Goal: Task Accomplishment & Management: Manage account settings

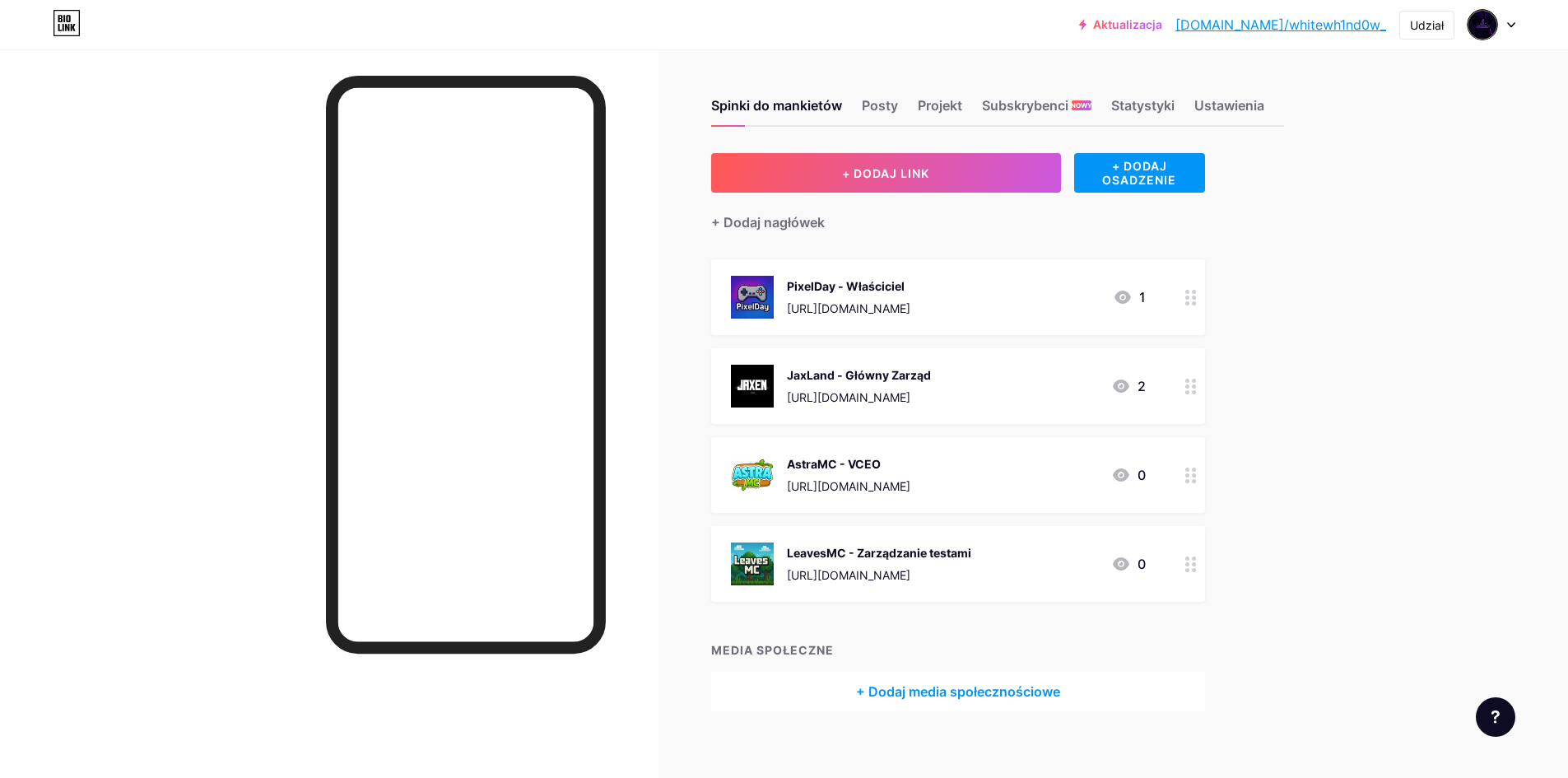
drag, startPoint x: 907, startPoint y: 519, endPoint x: 941, endPoint y: 571, distance: 62.1
click at [904, 524] on span "PixelDay - Właściciel [URL][DOMAIN_NAME] 1 JaxLand - Główny Zarząd [URL][DOMAIN…" at bounding box center [958, 430] width 494 height 342
click at [911, 573] on font "[URL][DOMAIN_NAME]" at bounding box center [849, 574] width 124 height 14
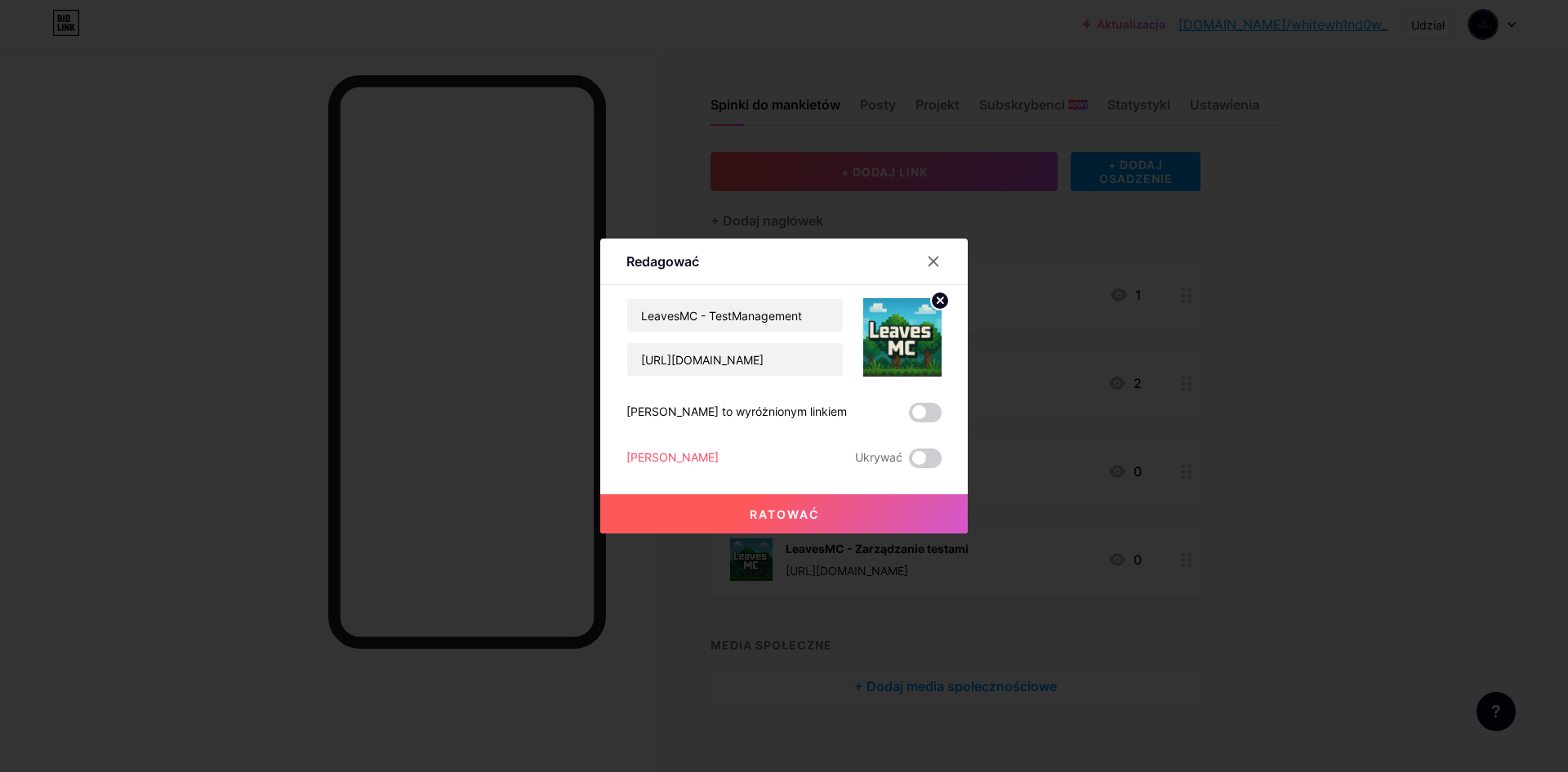
click at [642, 463] on font "[PERSON_NAME]" at bounding box center [672, 456] width 93 height 14
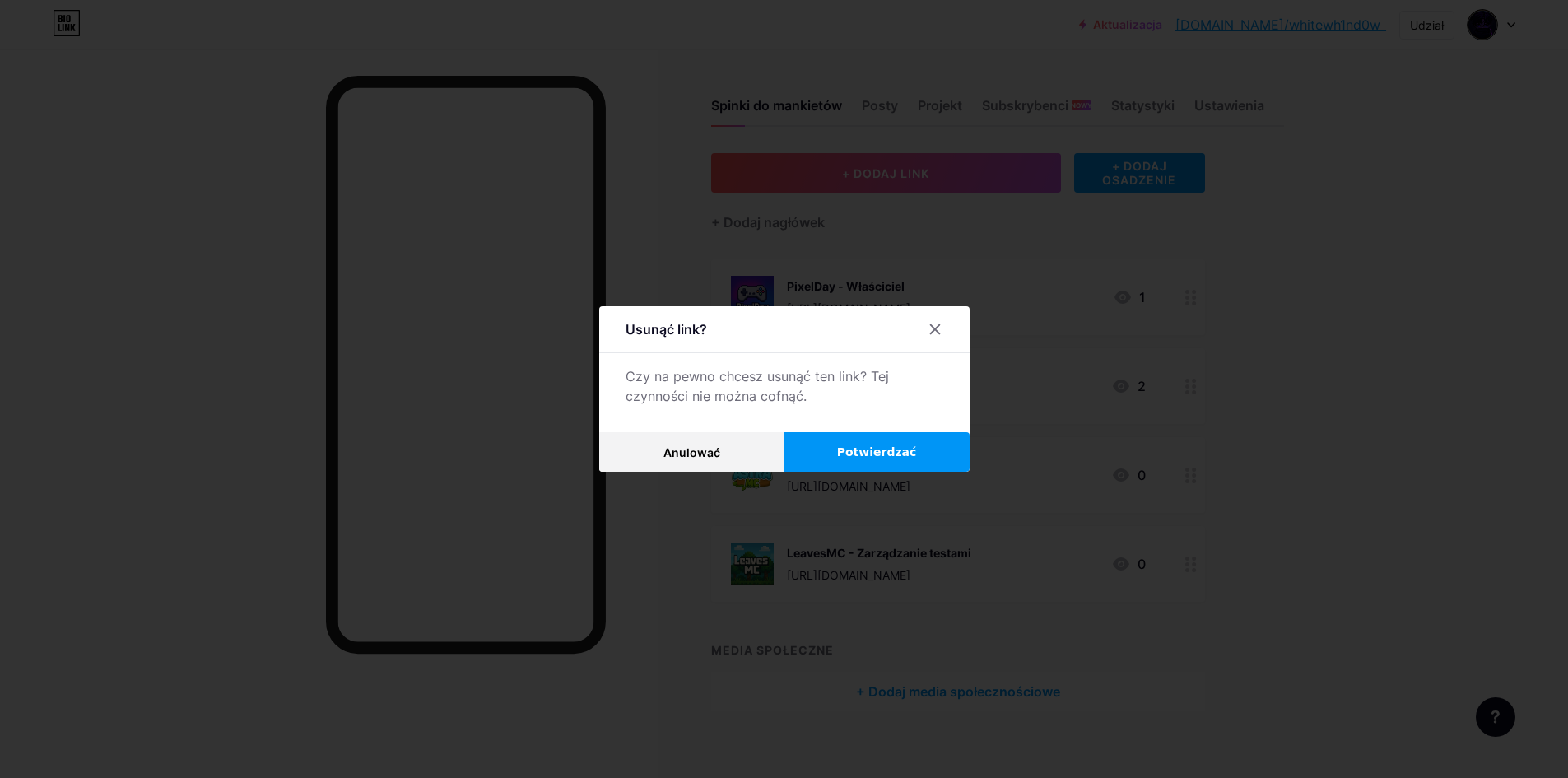
click at [878, 457] on font "Potwierdzać" at bounding box center [877, 451] width 79 height 13
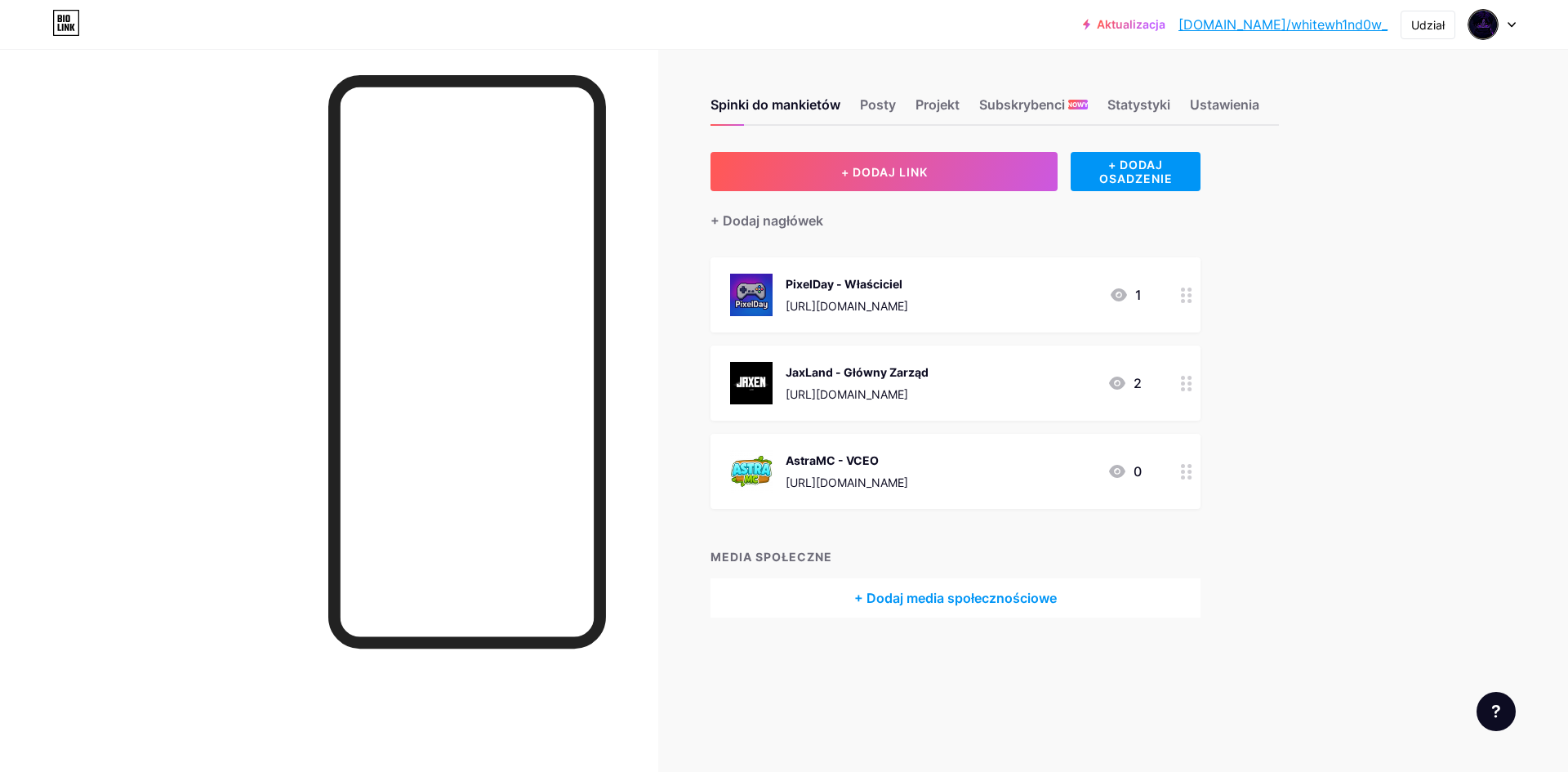
click at [765, 385] on img at bounding box center [751, 383] width 42 height 42
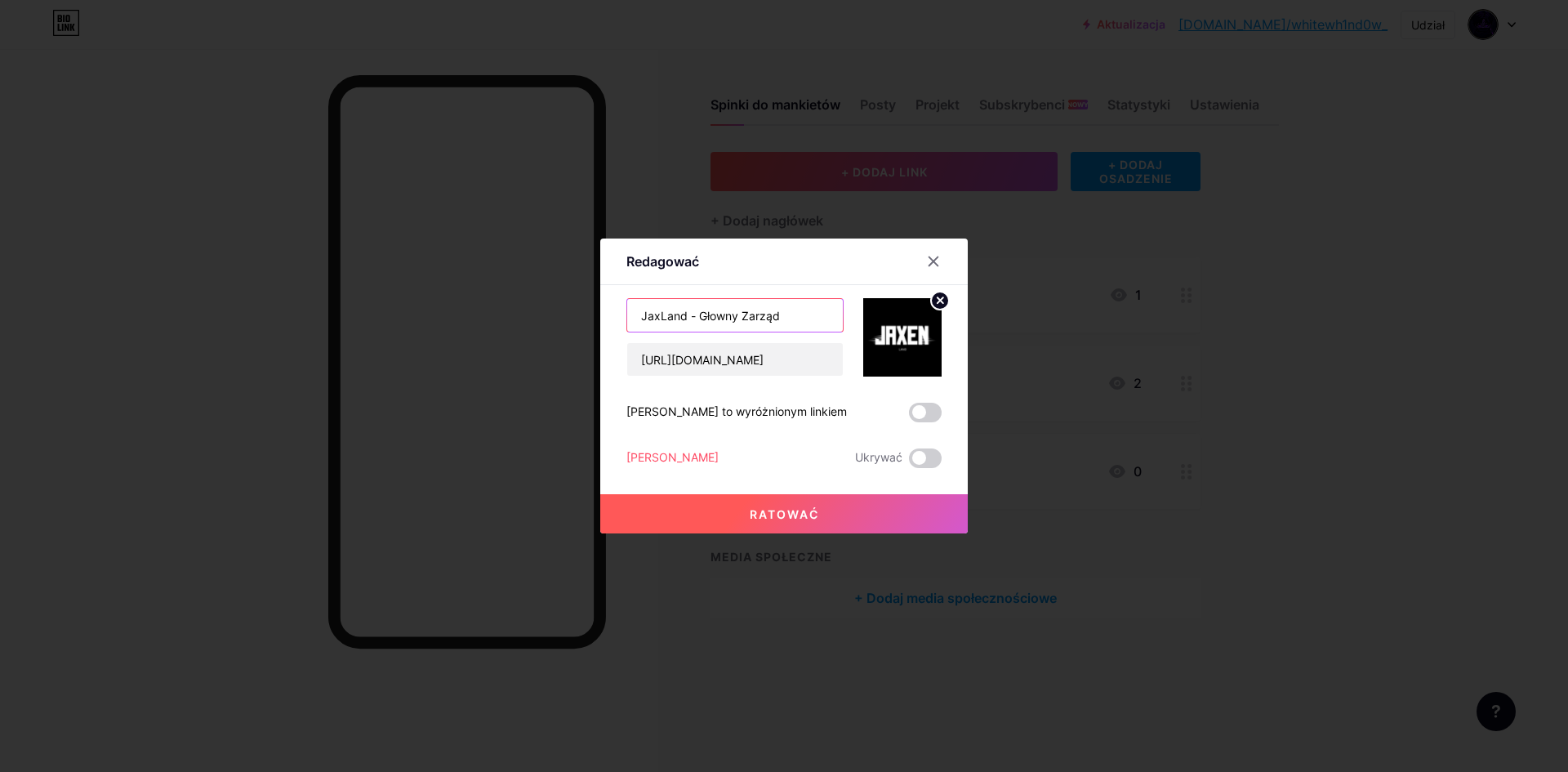
click at [795, 317] on input "JaxLand - Głowny Zarząd" at bounding box center [735, 315] width 215 height 33
click at [637, 453] on font "[PERSON_NAME]" at bounding box center [672, 456] width 93 height 14
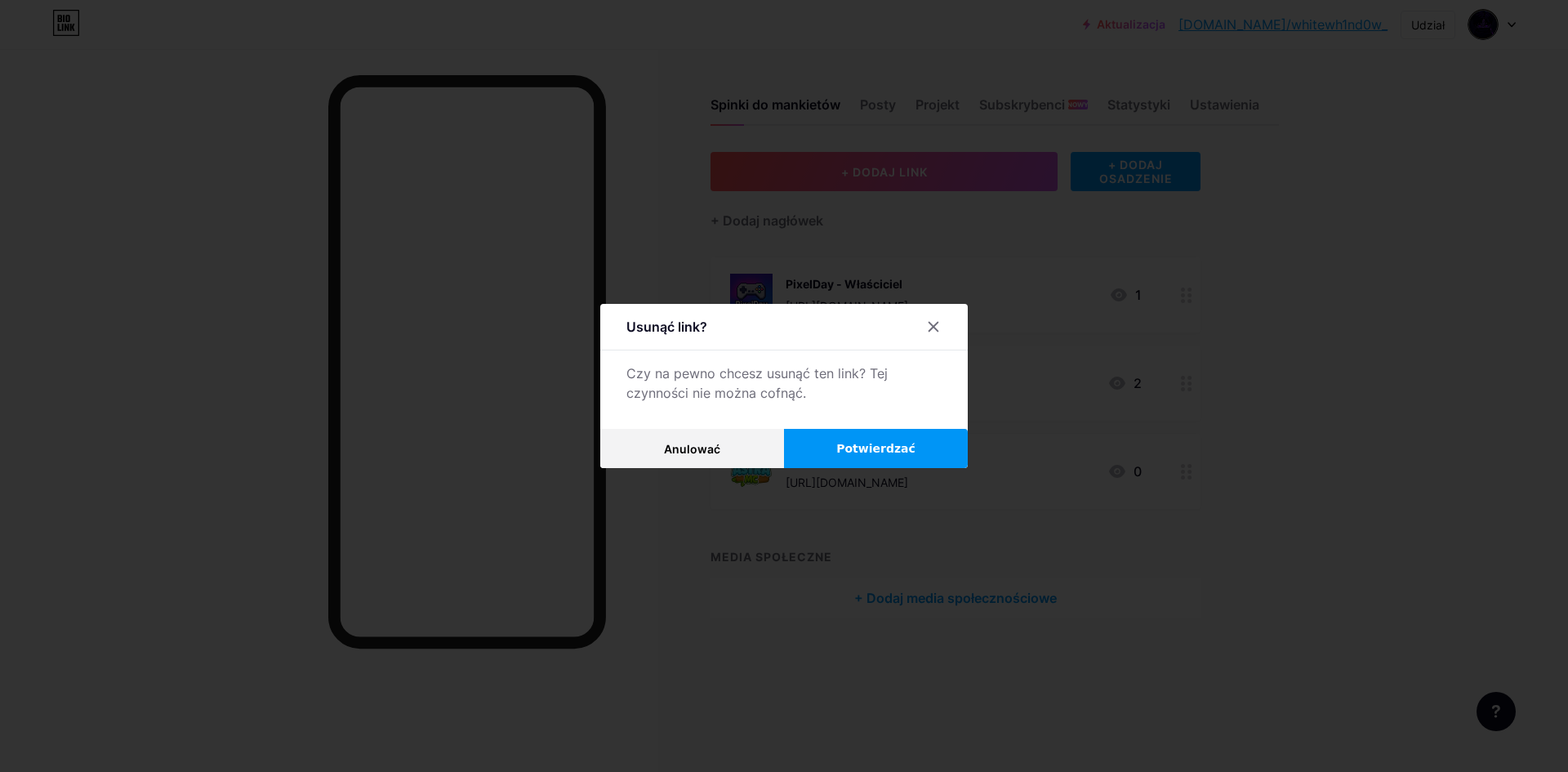
click at [829, 446] on button "Potwierdzać" at bounding box center [876, 448] width 184 height 39
